Goal: Information Seeking & Learning: Learn about a topic

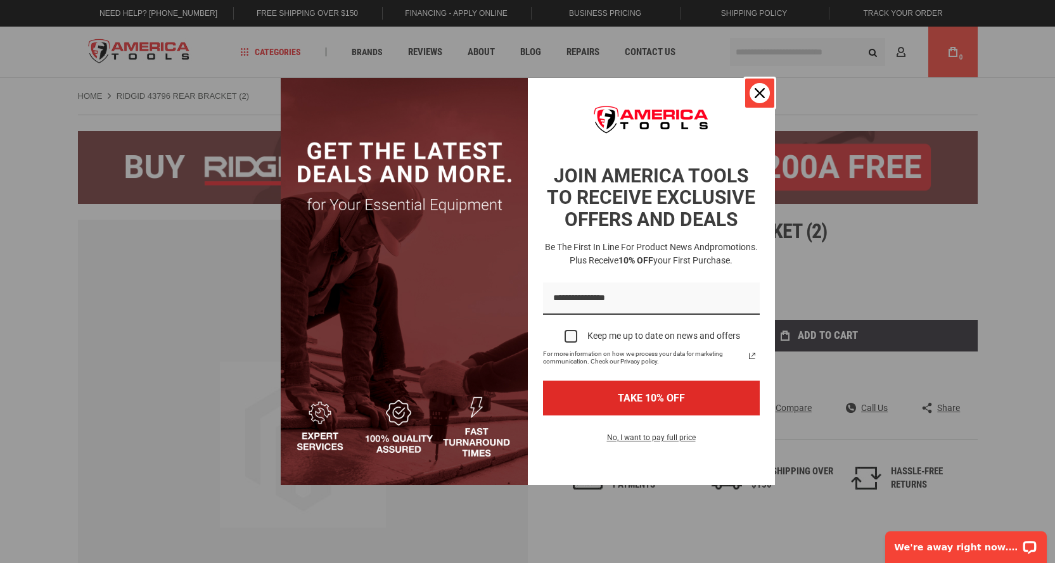
click at [754, 103] on button "Close" at bounding box center [760, 93] width 30 height 30
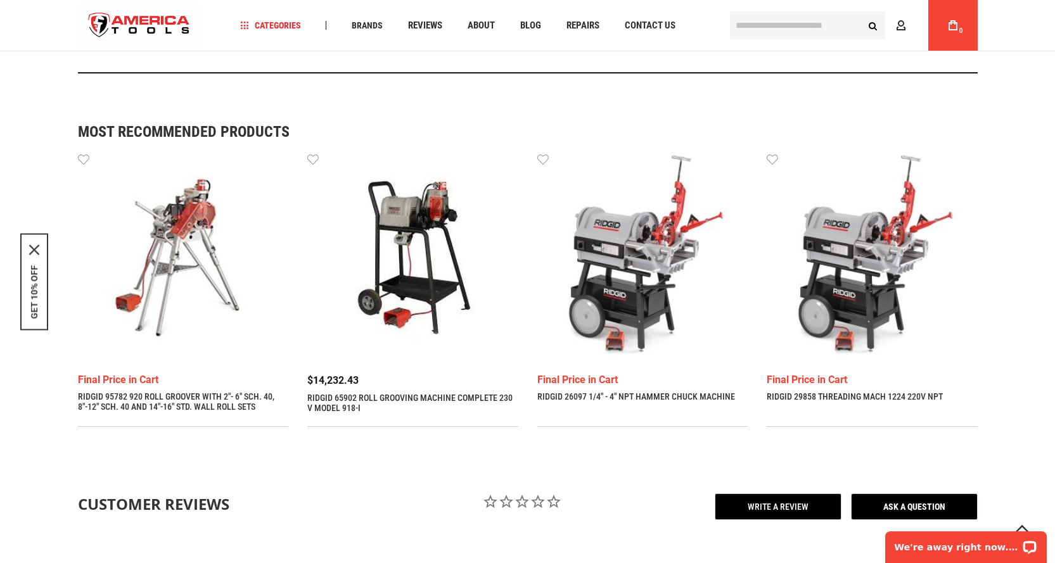
scroll to position [887, 0]
click at [655, 274] on img at bounding box center [642, 256] width 211 height 211
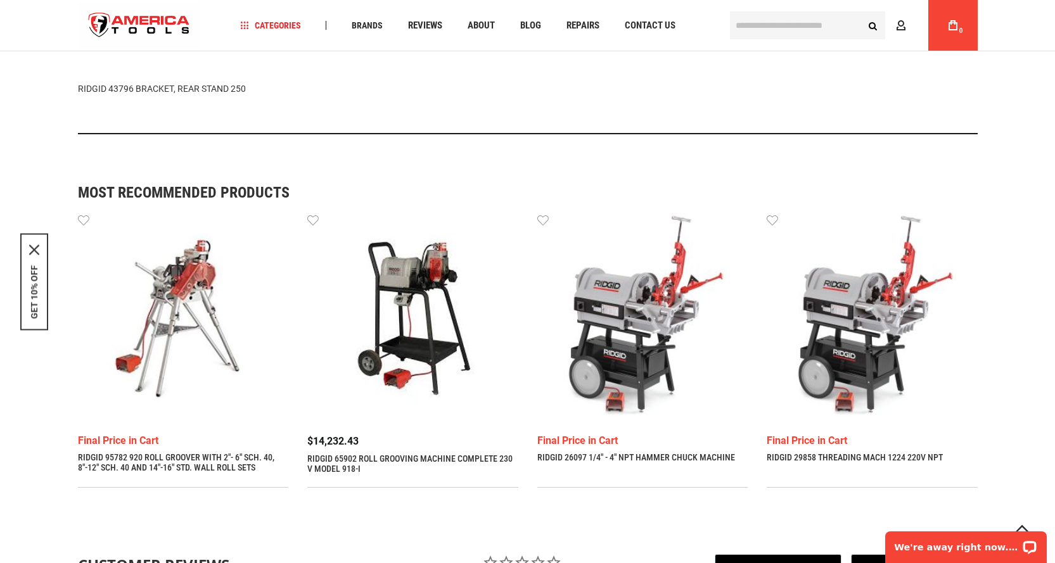
scroll to position [650, 0]
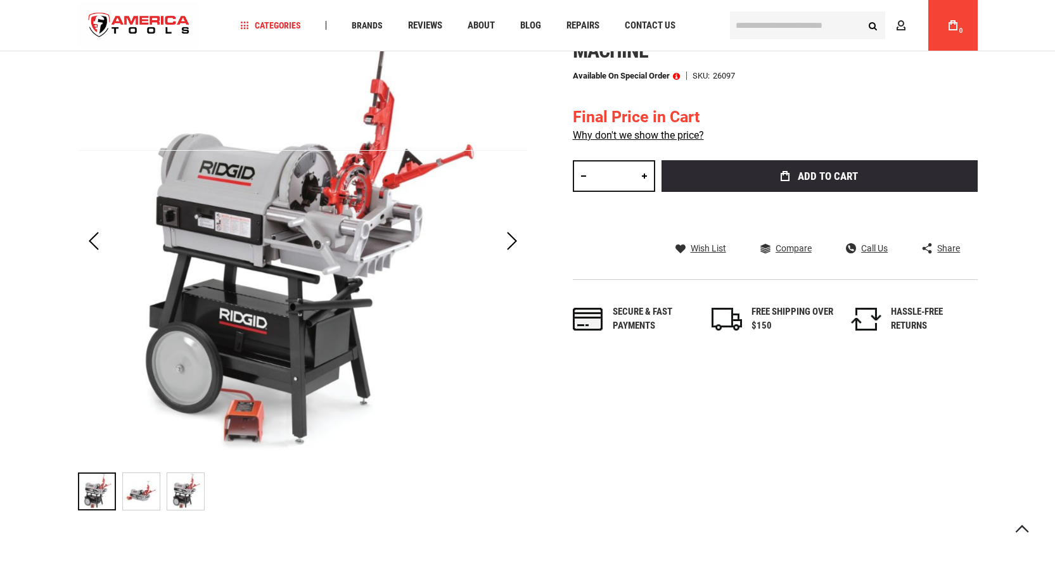
click at [139, 501] on img at bounding box center [141, 491] width 37 height 37
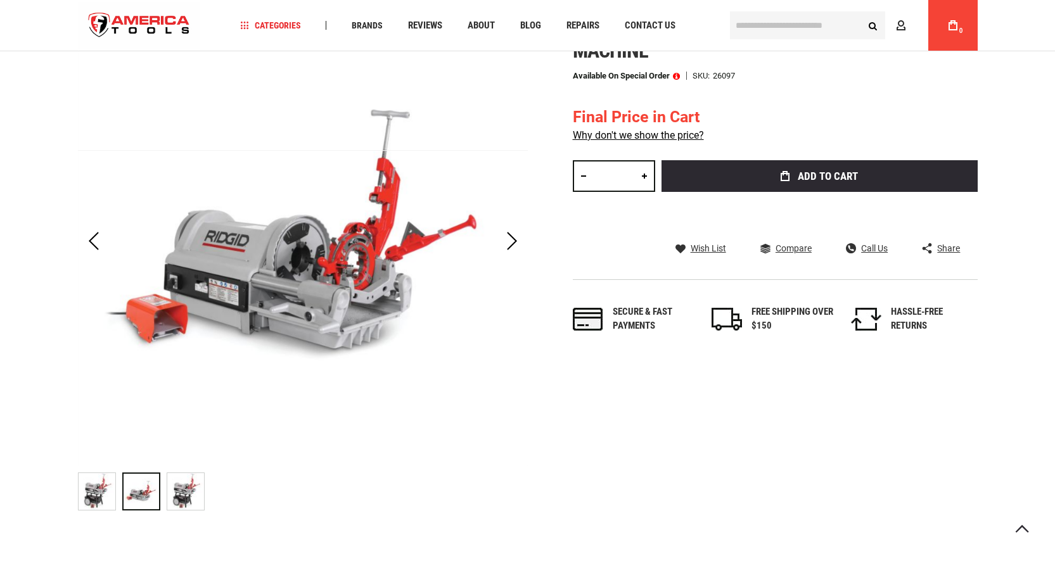
click at [179, 491] on img at bounding box center [185, 491] width 37 height 37
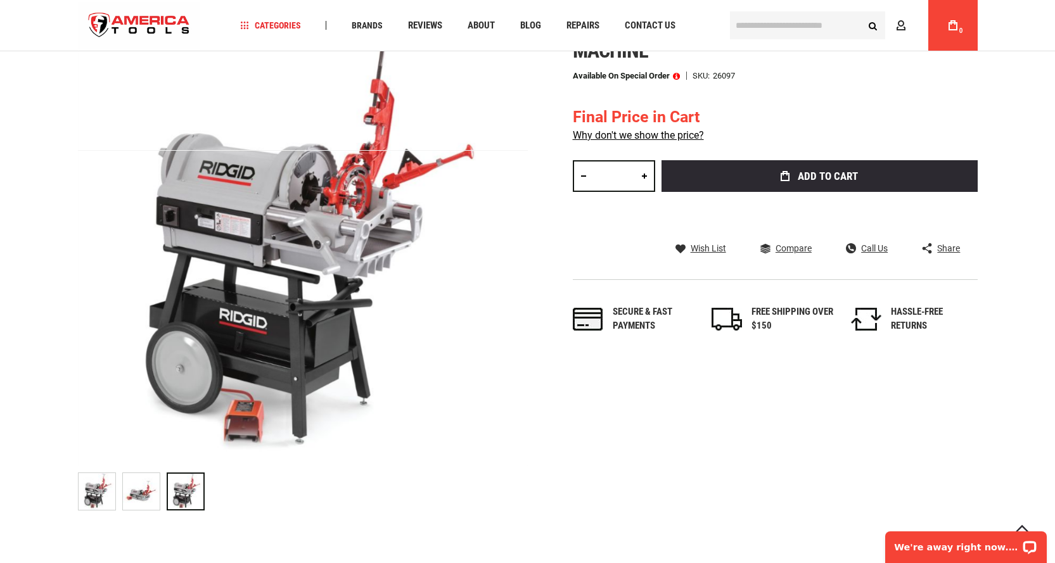
scroll to position [138, 0]
